Goal: Task Accomplishment & Management: Manage account settings

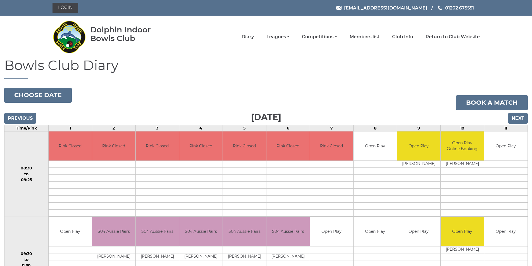
click at [64, 15] on div "Login [EMAIL_ADDRESS][DOMAIN_NAME] 01202 675551" at bounding box center [266, 8] width 436 height 16
click at [63, 10] on link "Login" at bounding box center [66, 8] width 26 height 10
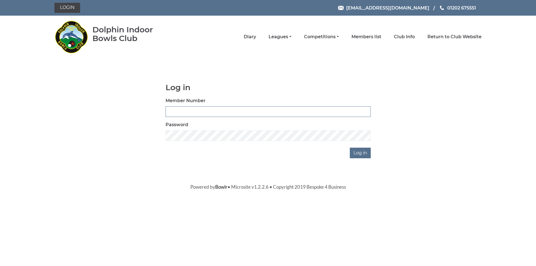
click at [189, 109] on input "Member Number" at bounding box center [268, 111] width 205 height 11
type input "3834"
click at [367, 154] on input "Log in" at bounding box center [360, 153] width 21 height 11
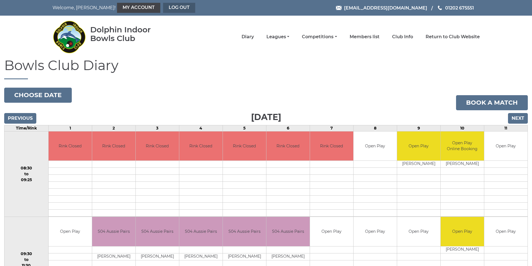
click at [163, 5] on link "Log out" at bounding box center [179, 8] width 32 height 10
